Goal: Information Seeking & Learning: Learn about a topic

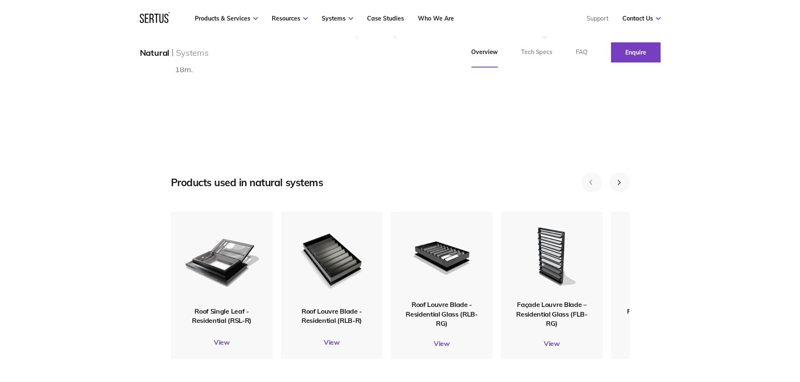
scroll to position [923, 0]
click at [620, 184] on icon "Next slide" at bounding box center [618, 182] width 3 height 5
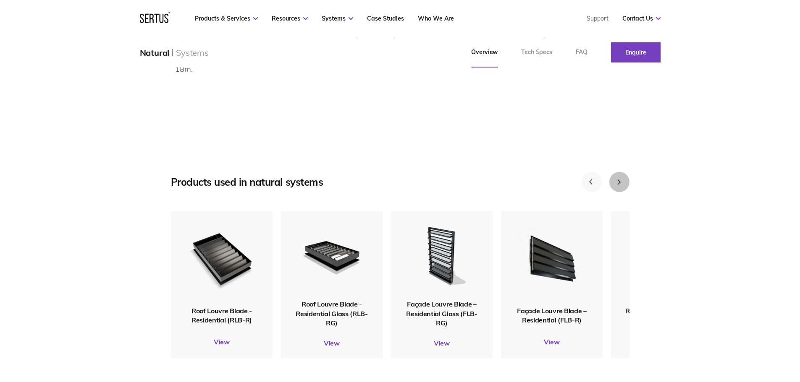
click at [619, 185] on icon "Next slide" at bounding box center [619, 182] width 4 height 6
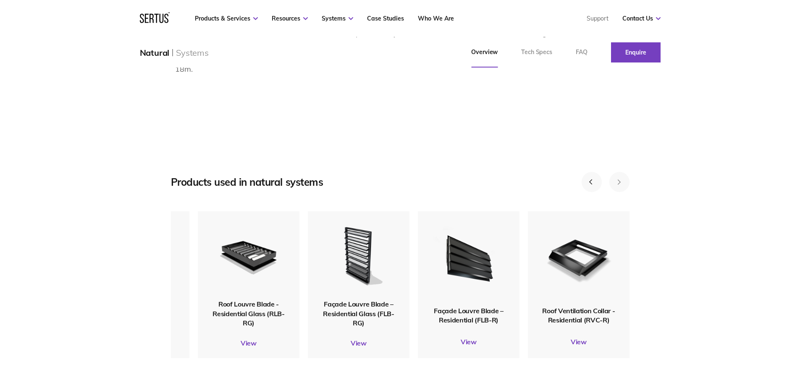
click at [618, 185] on icon "Next slide" at bounding box center [619, 182] width 4 height 6
click at [617, 185] on icon "Next slide" at bounding box center [619, 182] width 4 height 6
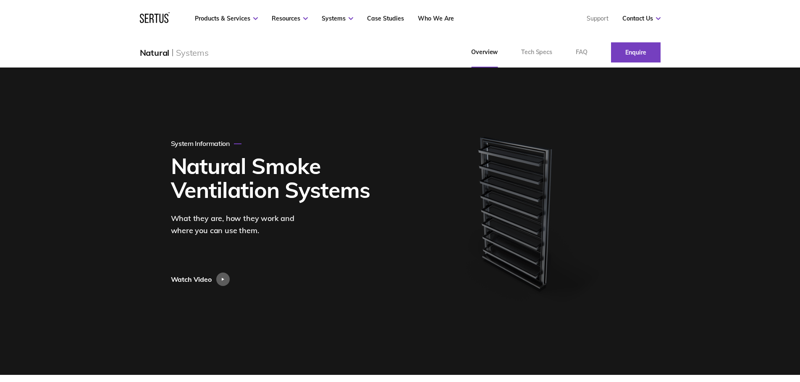
scroll to position [0, 0]
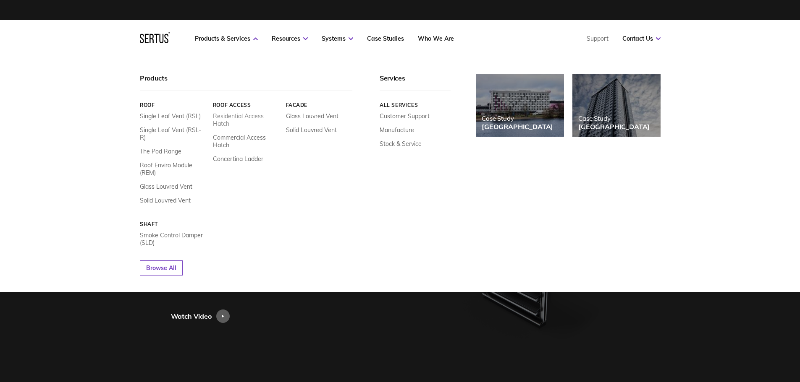
click at [221, 119] on link "Residential Access Hatch" at bounding box center [245, 119] width 67 height 15
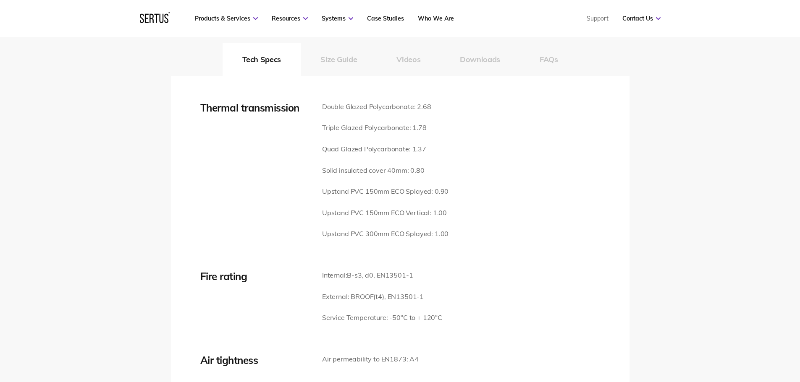
scroll to position [1133, 0]
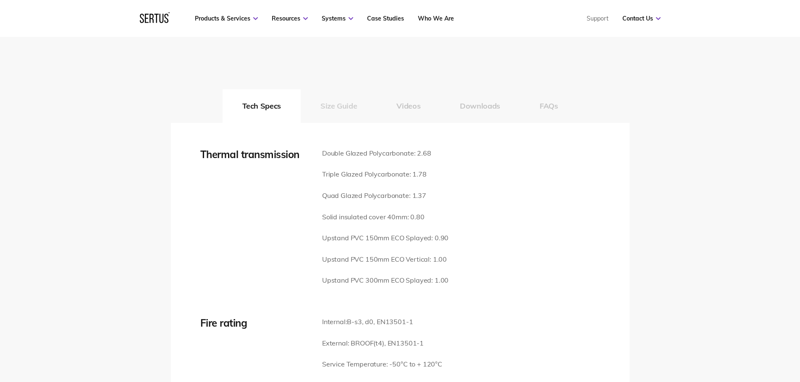
click at [342, 94] on button "Size Guide" at bounding box center [339, 106] width 76 height 34
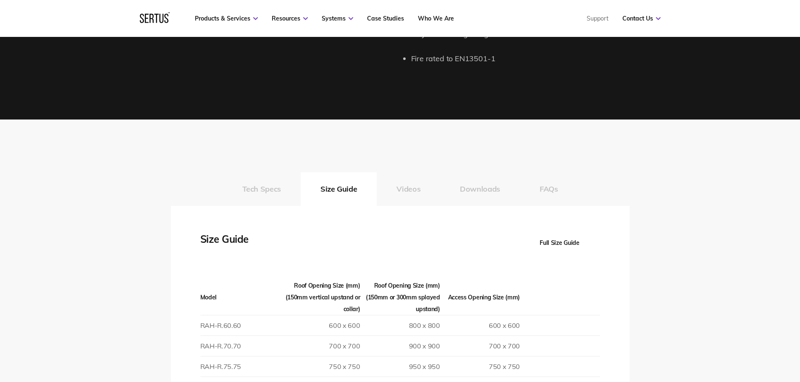
scroll to position [1049, 0]
